Goal: Task Accomplishment & Management: Manage account settings

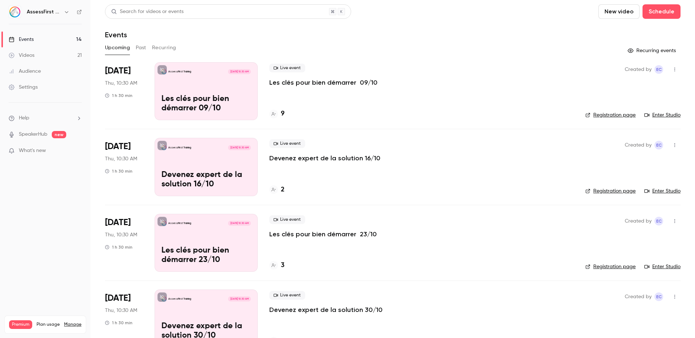
click at [288, 84] on p "Les clés pour bien démarrer 09/10" at bounding box center [323, 82] width 108 height 9
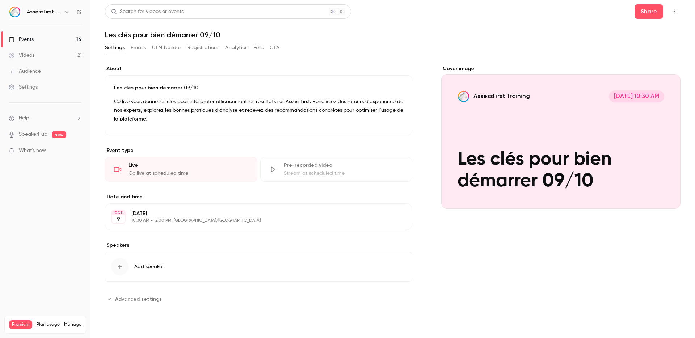
click at [141, 48] on button "Emails" at bounding box center [138, 48] width 15 height 12
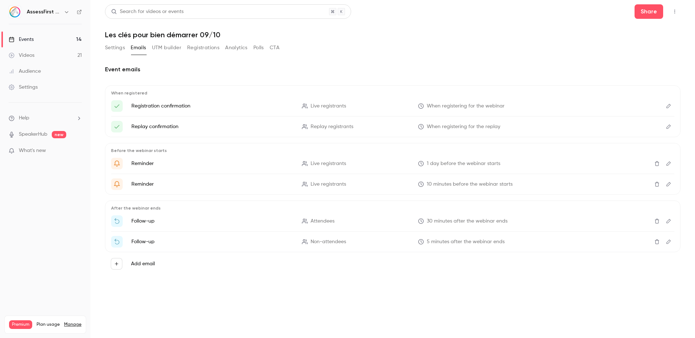
drag, startPoint x: 160, startPoint y: 47, endPoint x: 169, endPoint y: 49, distance: 9.6
click at [160, 47] on button "UTM builder" at bounding box center [166, 48] width 29 height 12
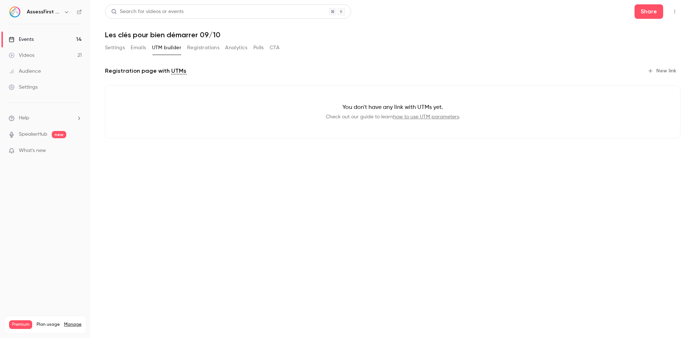
click at [202, 50] on button "Registrations" at bounding box center [203, 48] width 32 height 12
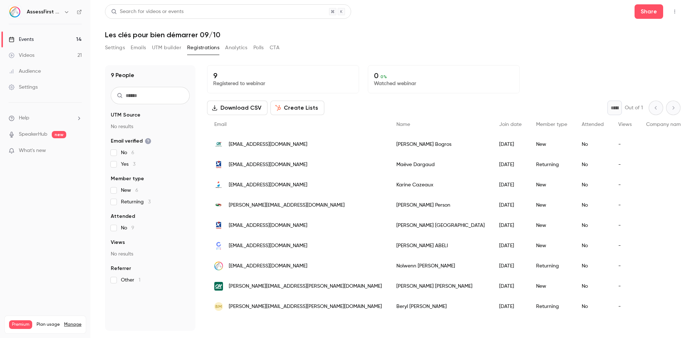
click at [238, 49] on button "Analytics" at bounding box center [236, 48] width 22 height 12
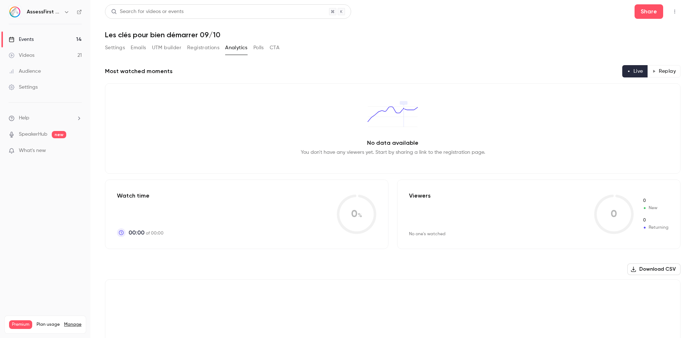
click at [256, 48] on button "Polls" at bounding box center [258, 48] width 10 height 12
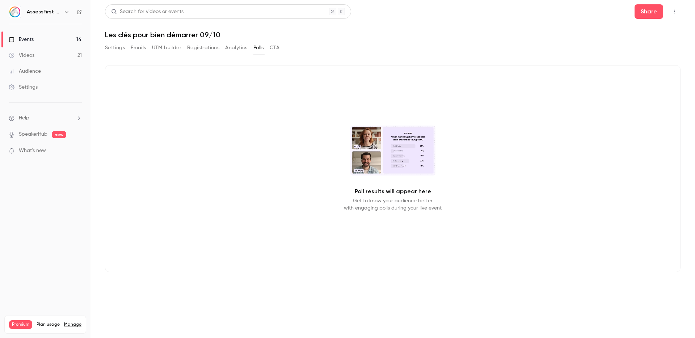
click at [273, 48] on button "CTA" at bounding box center [275, 48] width 10 height 12
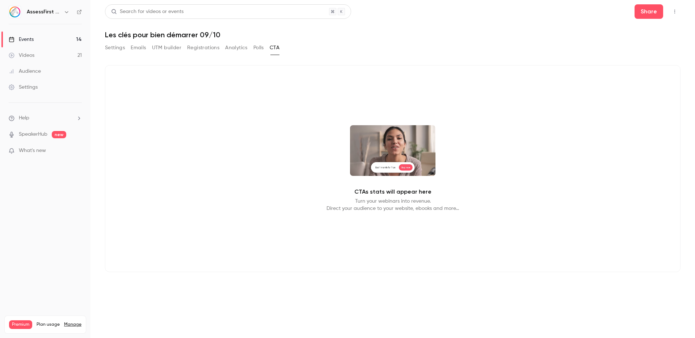
click at [118, 47] on button "Settings" at bounding box center [115, 48] width 20 height 12
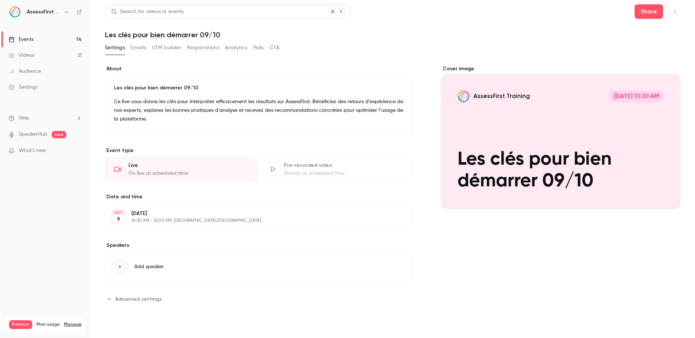
click at [56, 38] on link "Events 14" at bounding box center [45, 39] width 90 height 16
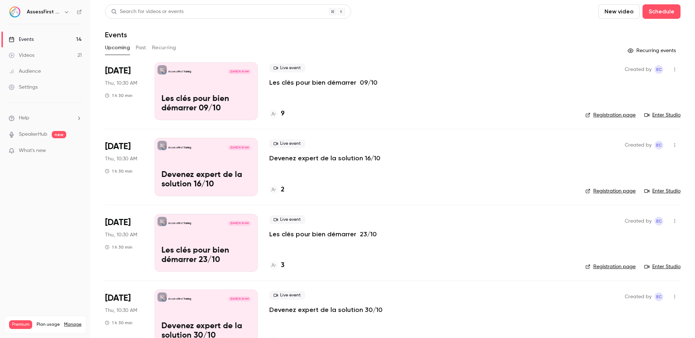
click at [620, 114] on link "Registration page" at bounding box center [610, 114] width 50 height 7
